Goal: Task Accomplishment & Management: Use online tool/utility

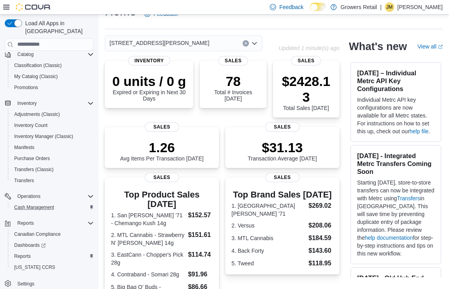
scroll to position [15, 0]
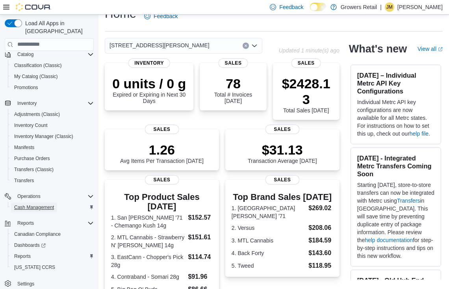
click at [48, 204] on span "Cash Management" at bounding box center [34, 207] width 40 height 6
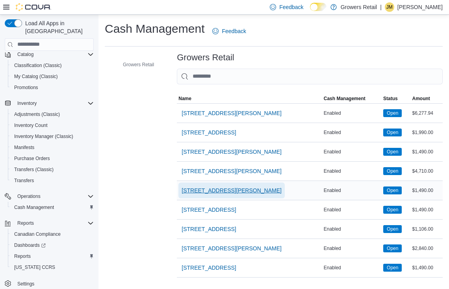
click at [223, 186] on span "[STREET_ADDRESS][PERSON_NAME]" at bounding box center [232, 190] width 100 height 8
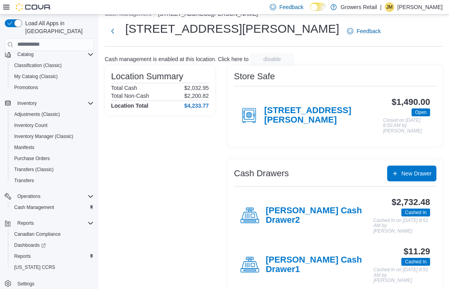
scroll to position [28, 0]
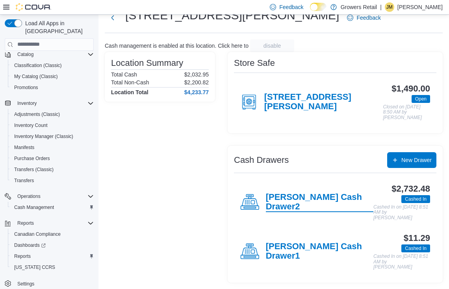
click at [282, 204] on h4 "[PERSON_NAME] Cash Drawer2" at bounding box center [320, 202] width 108 height 20
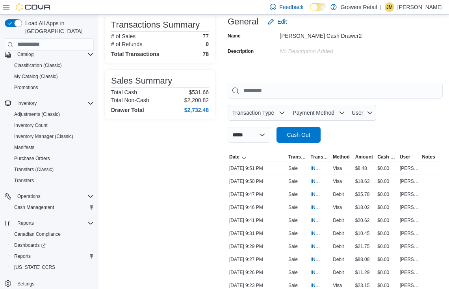
scroll to position [65, 0]
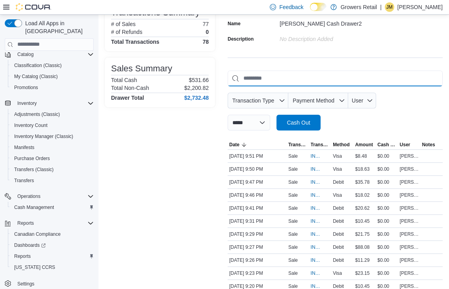
click at [297, 74] on input "This is a search bar. As you type, the results lower in the page will automatic…" at bounding box center [335, 79] width 215 height 16
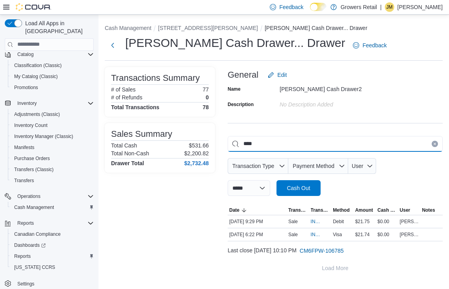
scroll to position [0, 0]
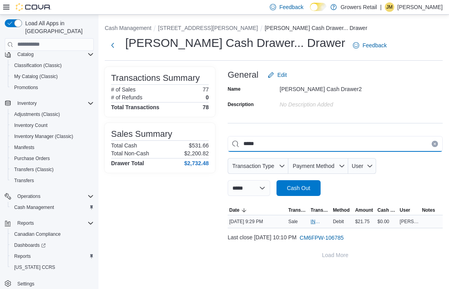
type input "*****"
click at [316, 218] on span "IN6FPW-1996286" at bounding box center [316, 221] width 11 height 6
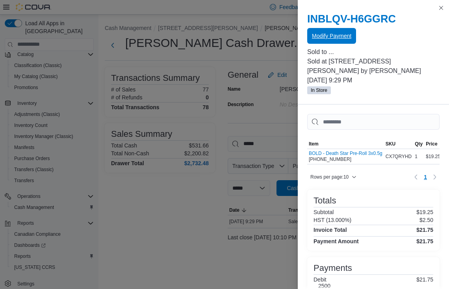
click at [332, 40] on span "Modify Payment" at bounding box center [331, 36] width 39 height 8
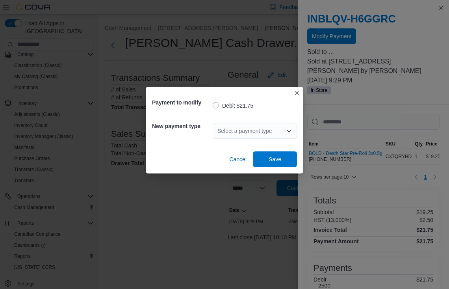
click at [260, 127] on div "Select a payment type" at bounding box center [255, 131] width 84 height 16
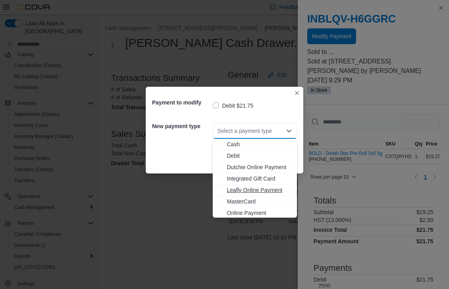
scroll to position [13, 0]
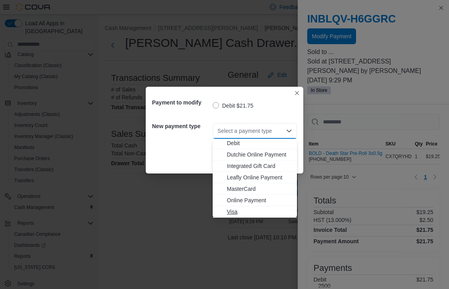
click at [256, 212] on span "Visa" at bounding box center [259, 212] width 65 height 8
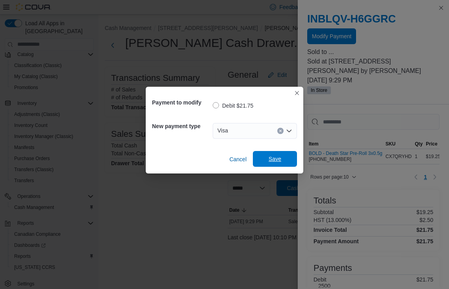
click at [271, 159] on span "Save" at bounding box center [275, 159] width 13 height 8
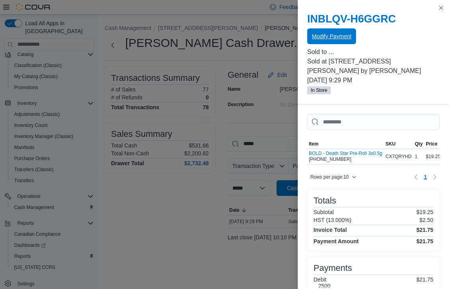
scroll to position [0, 0]
click at [339, 39] on span "Modify Payment" at bounding box center [331, 36] width 39 height 8
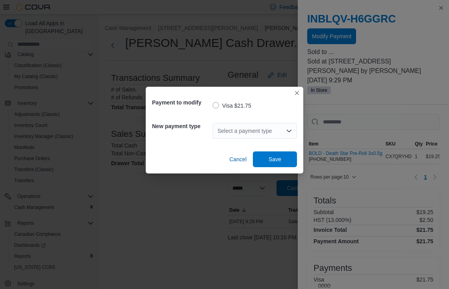
click at [255, 133] on div "Select a payment type" at bounding box center [255, 131] width 84 height 16
click at [120, 129] on div "Payment to modify Visa $21.75 New payment type Select a payment type Cancel Save" at bounding box center [224, 144] width 449 height 289
click at [122, 129] on div "Payment to modify Visa $21.75 New payment type Select a payment type Cancel Save" at bounding box center [224, 144] width 449 height 289
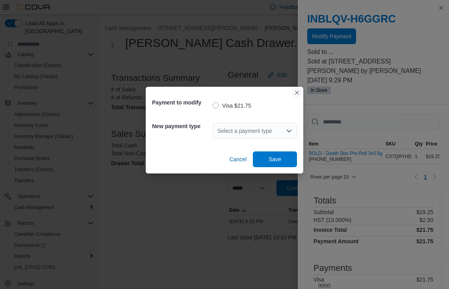
click at [299, 89] on button "Closes this modal window" at bounding box center [296, 92] width 9 height 9
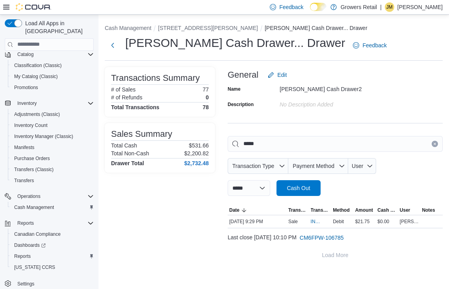
click at [433, 141] on button "Clear input" at bounding box center [435, 144] width 6 height 6
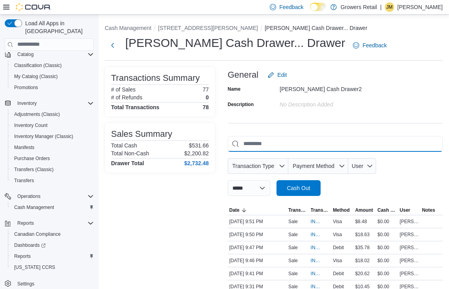
click at [378, 142] on input "This is a search bar. As you type, the results lower in the page will automatic…" at bounding box center [335, 144] width 215 height 16
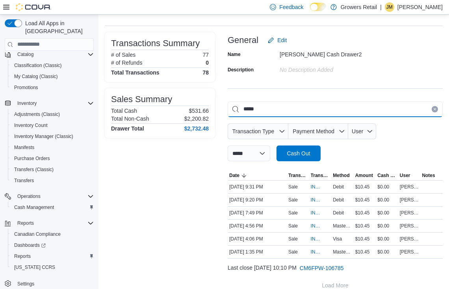
scroll to position [39, 0]
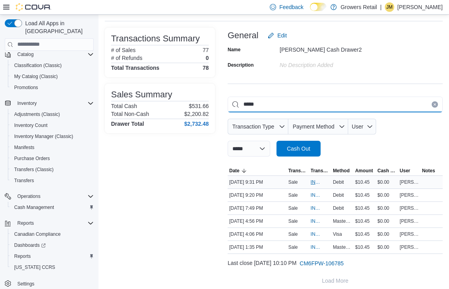
type input "*****"
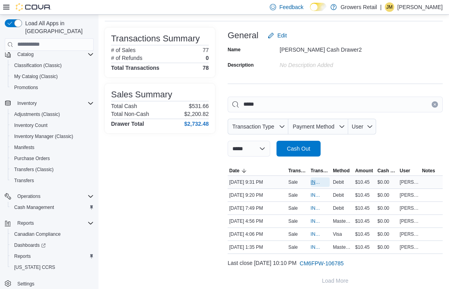
click at [311, 178] on span "IN6FPW-1996290" at bounding box center [320, 181] width 19 height 9
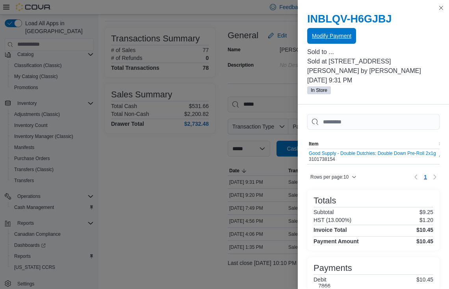
click at [322, 41] on span "Modify Payment" at bounding box center [331, 36] width 39 height 16
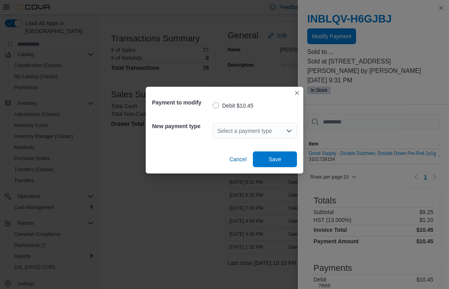
click at [230, 128] on div "Select a payment type" at bounding box center [255, 131] width 84 height 16
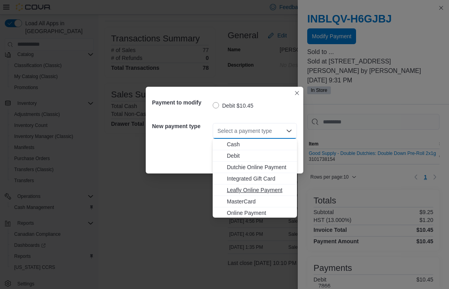
scroll to position [13, 0]
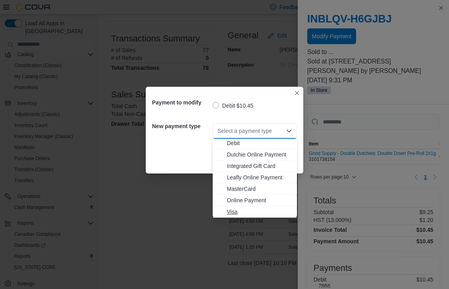
click at [232, 208] on span "Visa" at bounding box center [259, 212] width 65 height 8
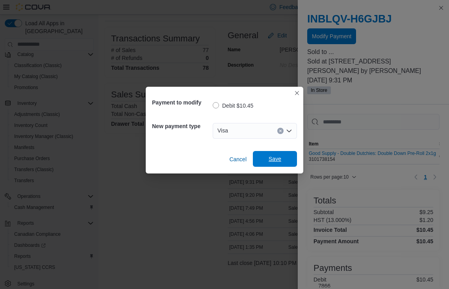
click at [274, 159] on span "Save" at bounding box center [275, 159] width 13 height 8
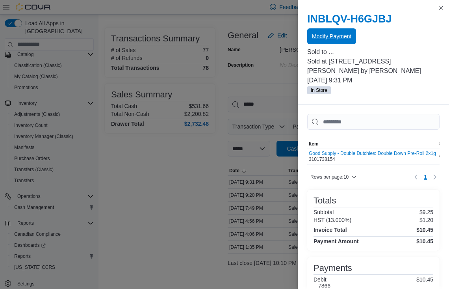
scroll to position [0, 0]
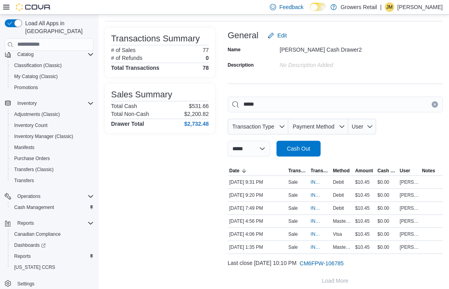
click at [436, 106] on button "Clear input" at bounding box center [435, 104] width 6 height 6
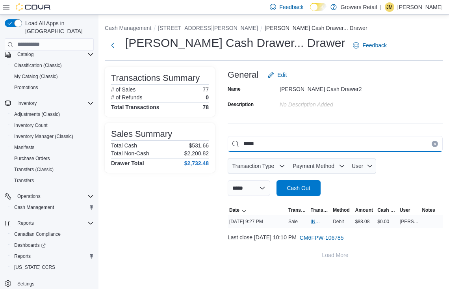
type input "*****"
click at [312, 219] on span "IN6FPW-1996278" at bounding box center [316, 221] width 11 height 6
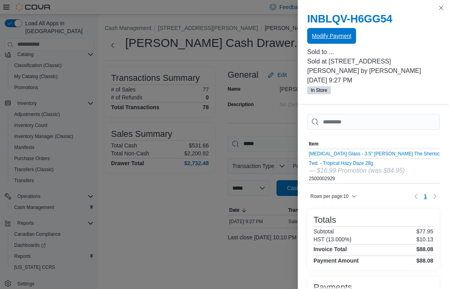
click at [315, 37] on span "Modify Payment" at bounding box center [331, 36] width 39 height 8
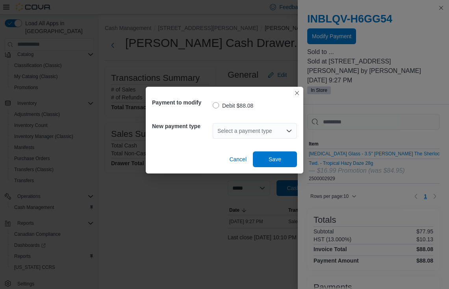
click at [261, 136] on div "Select a payment type" at bounding box center [255, 131] width 84 height 16
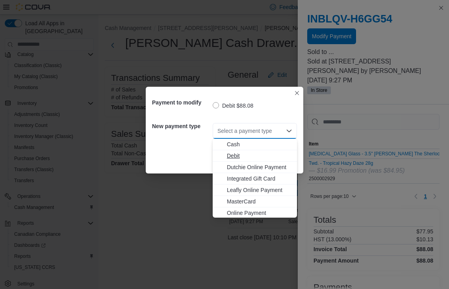
click at [248, 154] on span "Debit" at bounding box center [259, 156] width 65 height 8
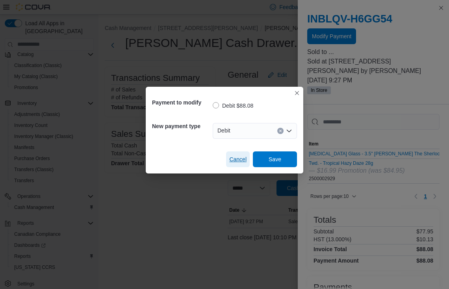
click at [238, 157] on span "Cancel" at bounding box center [237, 159] width 17 height 8
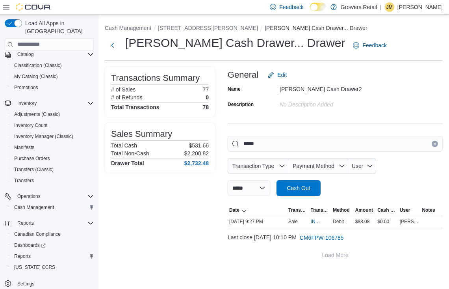
click at [435, 143] on icon "Clear input" at bounding box center [435, 144] width 2 height 2
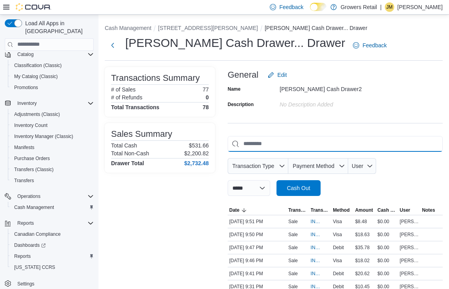
type input "*"
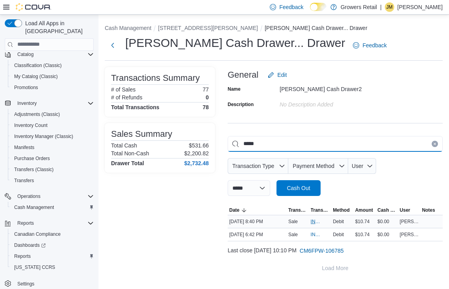
type input "*****"
click at [323, 219] on span "IN6FPW-1996188" at bounding box center [320, 221] width 19 height 9
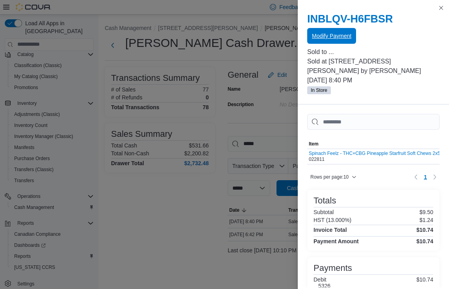
click at [311, 43] on button "Modify Payment" at bounding box center [331, 36] width 49 height 16
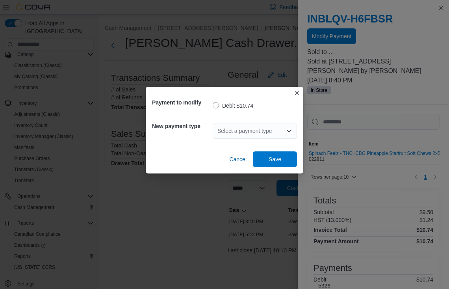
click at [271, 118] on div "New payment type Select a payment type" at bounding box center [224, 131] width 145 height 28
click at [262, 136] on div "Select a payment type" at bounding box center [255, 131] width 84 height 16
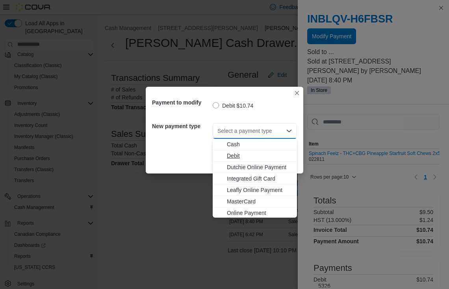
scroll to position [13, 0]
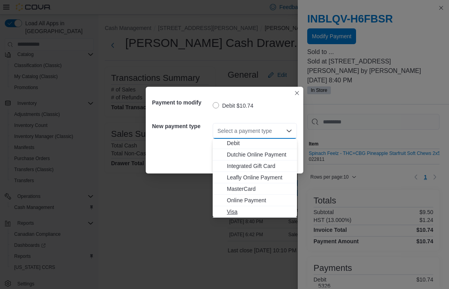
click at [249, 212] on span "Visa" at bounding box center [259, 212] width 65 height 8
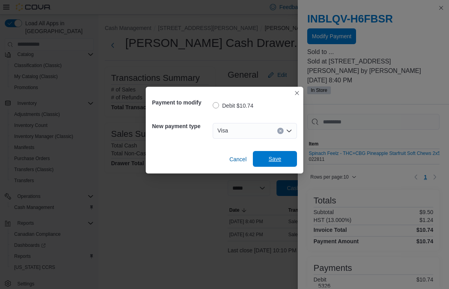
click at [275, 158] on span "Save" at bounding box center [275, 159] width 13 height 8
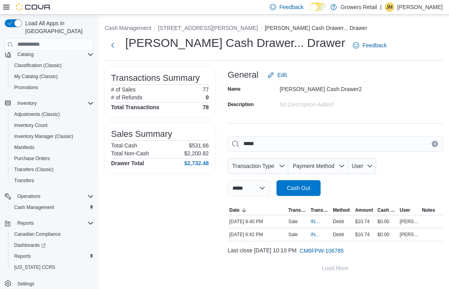
click at [435, 145] on icon "Clear input" at bounding box center [434, 143] width 3 height 3
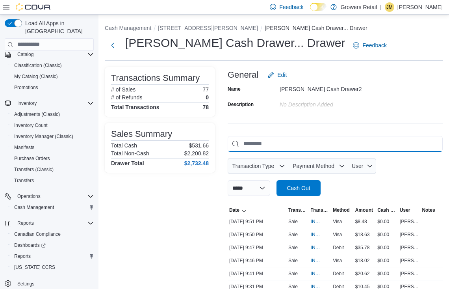
click at [405, 143] on input "This is a search bar. As you type, the results lower in the page will automatic…" at bounding box center [335, 144] width 215 height 16
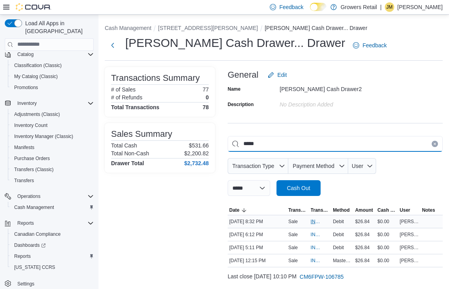
type input "*****"
click at [315, 221] on span "IN6FPW-1996172" at bounding box center [316, 221] width 11 height 6
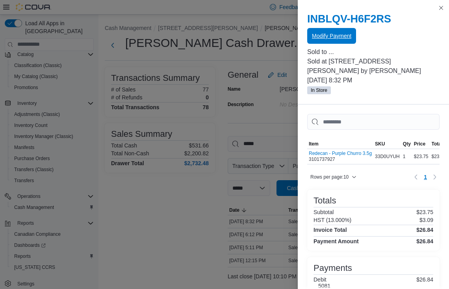
click at [320, 29] on span "Modify Payment" at bounding box center [331, 36] width 39 height 16
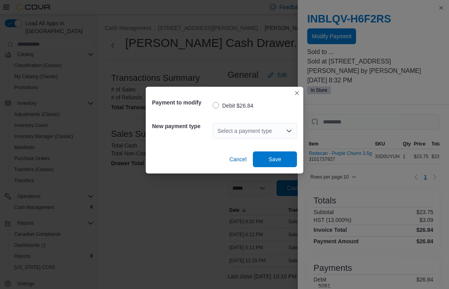
click at [250, 129] on div "Select a payment type" at bounding box center [255, 131] width 84 height 16
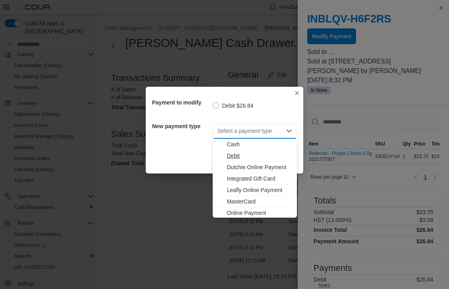
scroll to position [13, 0]
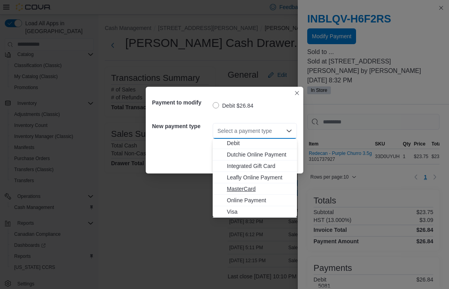
click at [248, 188] on span "MasterCard" at bounding box center [259, 189] width 65 height 8
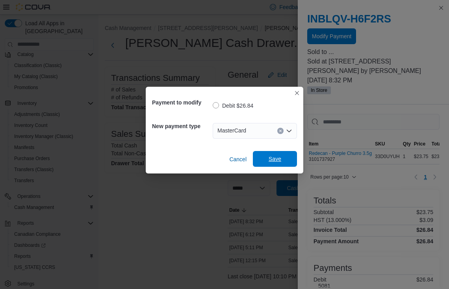
click at [276, 161] on span "Save" at bounding box center [275, 159] width 13 height 8
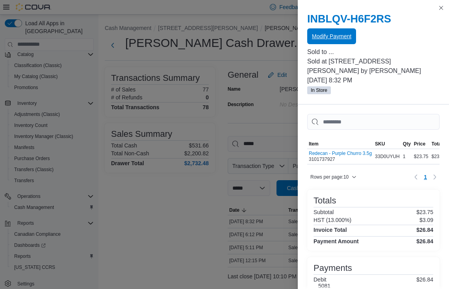
scroll to position [0, 0]
